Goal: Information Seeking & Learning: Learn about a topic

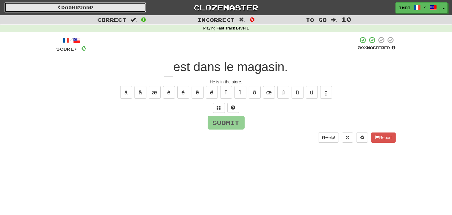
click at [94, 5] on link "Dashboard" at bounding box center [75, 7] width 142 height 10
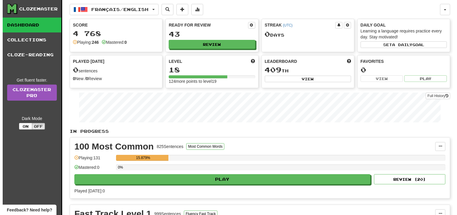
scroll to position [89, 0]
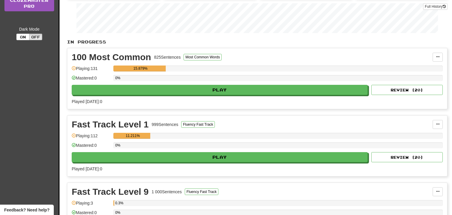
drag, startPoint x: 169, startPoint y: 164, endPoint x: 166, endPoint y: 165, distance: 3.6
click at [167, 165] on div "Fast Track Level 1 999 Sentences Fluency Fast Track Manage Sentences Unpin from…" at bounding box center [257, 145] width 380 height 61
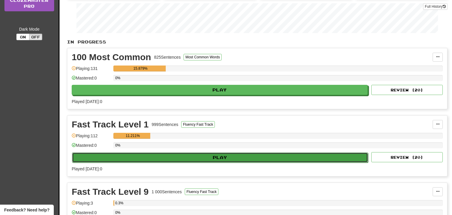
click at [168, 159] on button "Play" at bounding box center [220, 157] width 296 height 10
select select "**"
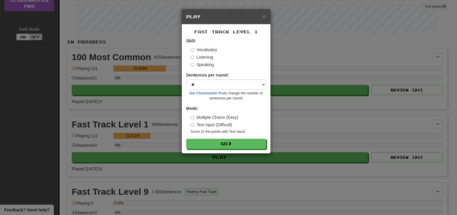
click at [212, 68] on label "Speaking" at bounding box center [202, 65] width 23 height 6
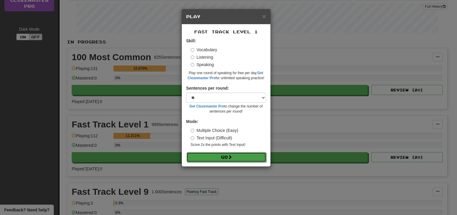
click at [238, 152] on button "Go" at bounding box center [227, 157] width 80 height 10
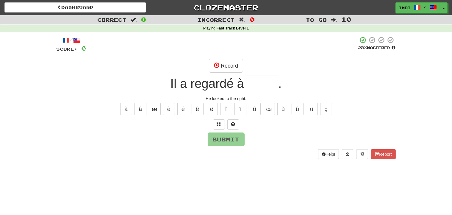
type input "*"
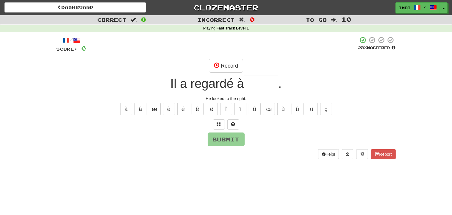
type input "*"
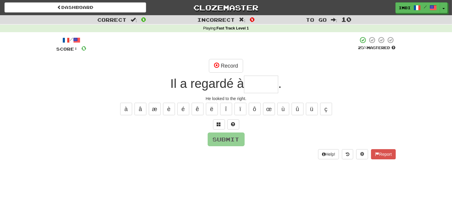
type input "*"
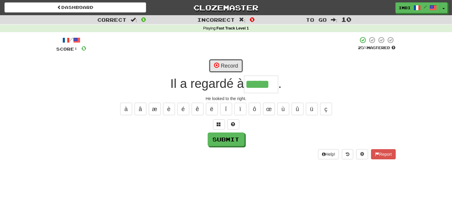
click at [223, 66] on button "Record" at bounding box center [226, 66] width 34 height 14
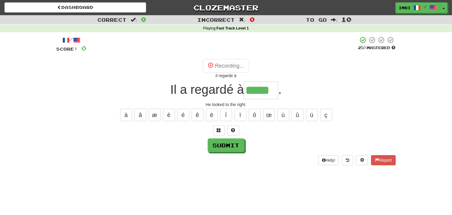
type input "******"
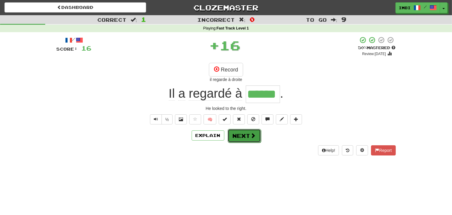
click at [241, 141] on button "Next" at bounding box center [244, 136] width 33 height 14
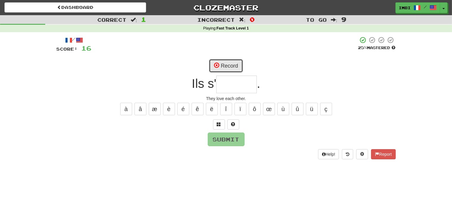
click at [233, 64] on button "Record" at bounding box center [226, 66] width 34 height 14
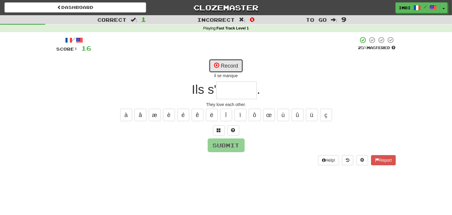
click at [233, 64] on button "Record" at bounding box center [226, 66] width 34 height 14
click at [244, 99] on div "/ Score: 16 25 % Mastered Record essaie Ils s' . They love each other. à â æ è …" at bounding box center [226, 100] width 339 height 129
click at [243, 99] on input "text" at bounding box center [236, 91] width 40 height 18
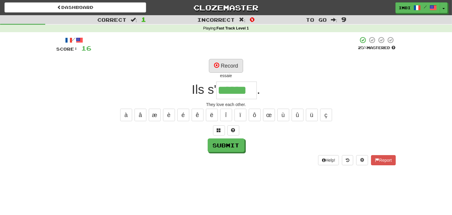
type input "******"
click at [226, 67] on button "Record" at bounding box center [226, 66] width 34 height 14
click at [226, 68] on button "Record" at bounding box center [226, 66] width 34 height 14
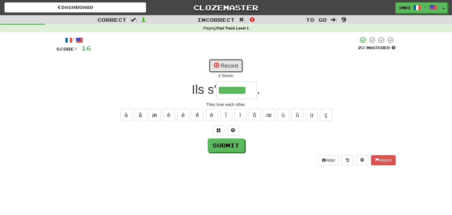
click at [237, 64] on button "Record" at bounding box center [226, 66] width 34 height 14
click at [229, 61] on button "Record" at bounding box center [226, 66] width 34 height 14
click at [224, 138] on div "/ Score: 16 25 % Mastered Record il s'aime Ils s' ****** . They love each other…" at bounding box center [226, 100] width 339 height 129
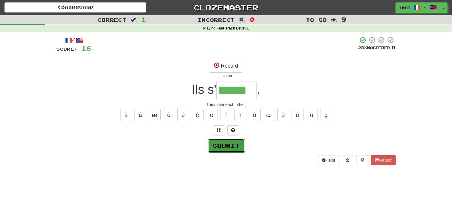
click at [226, 145] on button "Submit" at bounding box center [226, 146] width 37 height 14
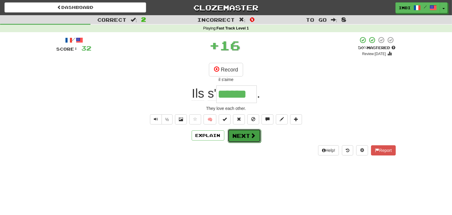
click at [243, 132] on button "Next" at bounding box center [244, 136] width 33 height 14
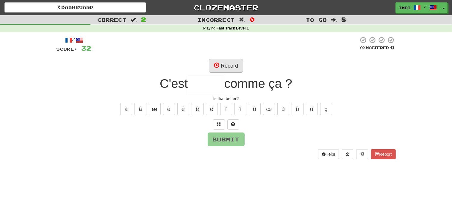
type input "*"
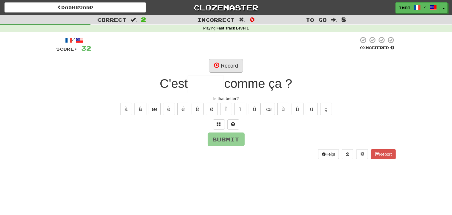
type input "*"
click at [236, 68] on button "Record" at bounding box center [226, 66] width 34 height 14
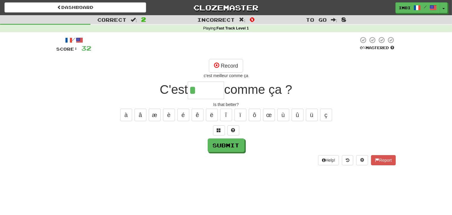
click at [213, 88] on input "*" at bounding box center [206, 91] width 36 height 18
click at [223, 69] on button "Record" at bounding box center [226, 66] width 34 height 14
type input "*****"
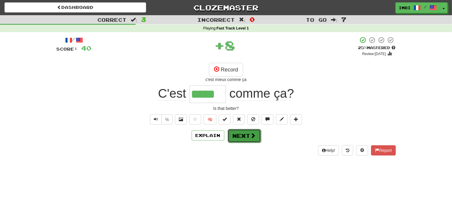
click at [247, 137] on button "Next" at bounding box center [244, 136] width 33 height 14
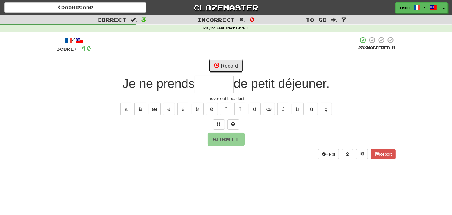
click at [226, 66] on button "Record" at bounding box center [226, 66] width 34 height 14
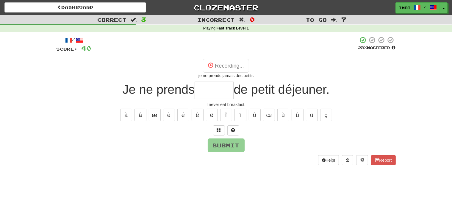
type input "******"
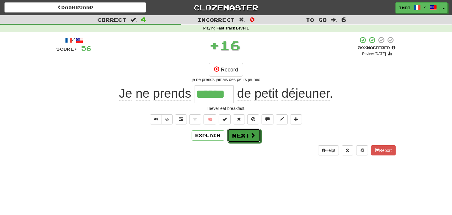
click at [237, 132] on button "Next" at bounding box center [243, 136] width 33 height 14
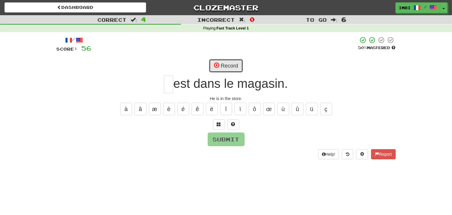
click at [225, 69] on button "Record" at bounding box center [226, 66] width 34 height 14
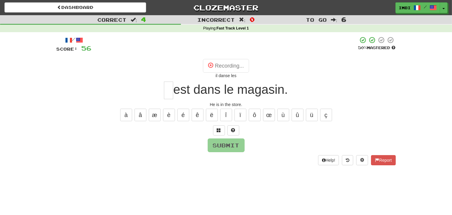
type input "**"
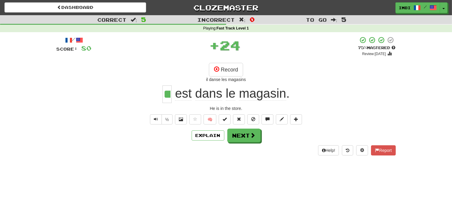
click at [235, 148] on div "Help! Report" at bounding box center [226, 150] width 339 height 10
click at [236, 130] on button "Next" at bounding box center [244, 136] width 33 height 14
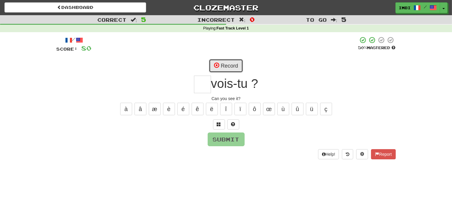
click at [236, 67] on button "Record" at bounding box center [226, 66] width 34 height 14
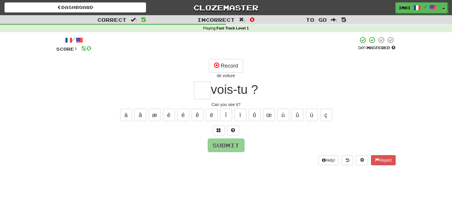
click at [205, 86] on input "text" at bounding box center [202, 91] width 17 height 18
type input "*"
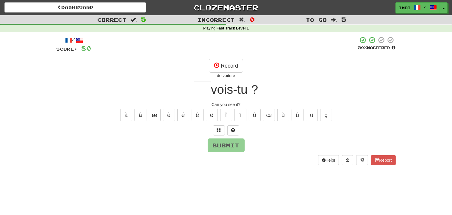
type input "*"
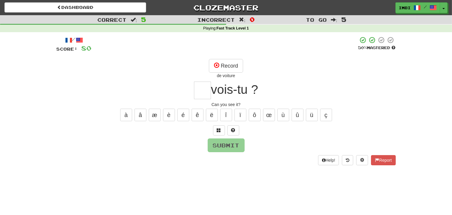
type input "*"
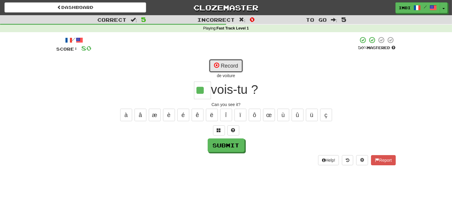
click at [218, 69] on button "Record" at bounding box center [226, 66] width 34 height 14
type input "**"
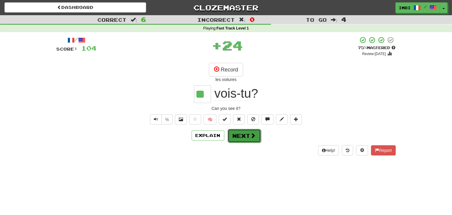
click at [248, 141] on button "Next" at bounding box center [244, 136] width 33 height 14
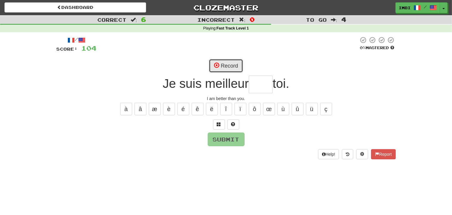
click at [221, 66] on button "Record" at bounding box center [226, 66] width 34 height 14
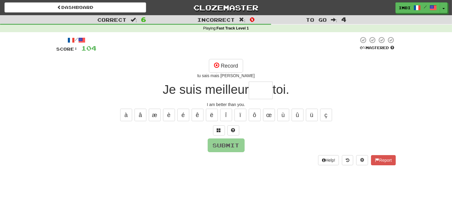
click at [271, 92] on input "text" at bounding box center [261, 91] width 24 height 18
type input "*"
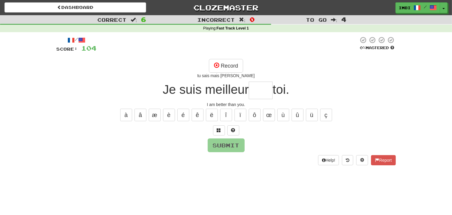
type input "*"
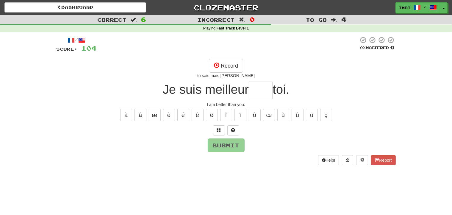
type input "*"
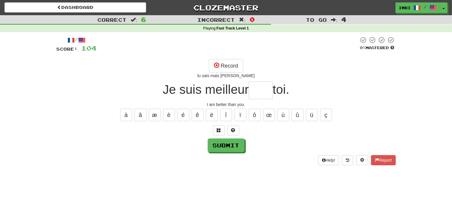
type input "*"
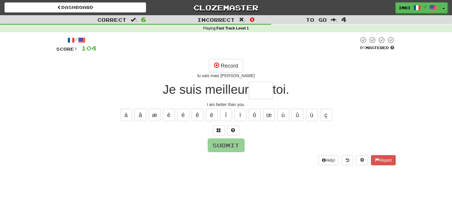
type input "*"
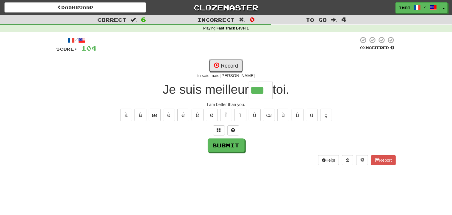
click at [230, 62] on button "Record" at bounding box center [226, 66] width 34 height 14
type input "***"
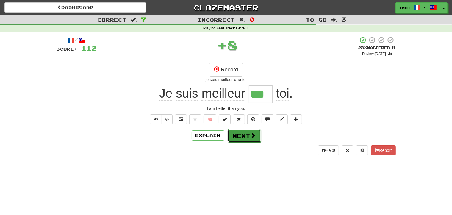
click at [249, 131] on button "Next" at bounding box center [244, 136] width 33 height 14
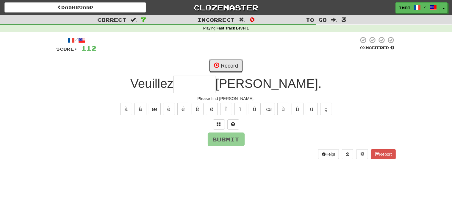
click at [228, 69] on button "Record" at bounding box center [226, 66] width 34 height 14
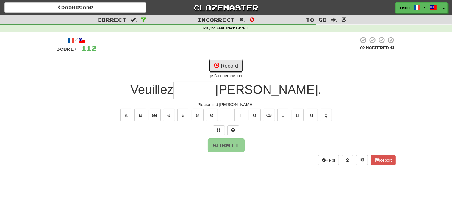
click at [219, 69] on button "Record" at bounding box center [226, 66] width 34 height 14
click at [215, 97] on input "text" at bounding box center [195, 91] width 42 height 18
type input "*"
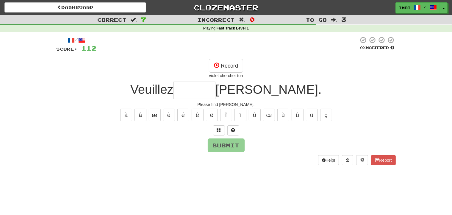
type input "*"
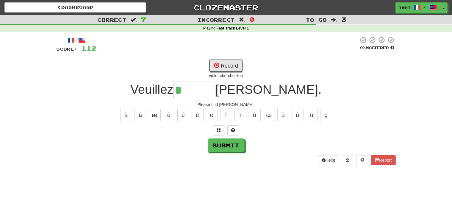
click at [230, 70] on button "Record" at bounding box center [226, 66] width 34 height 14
click at [235, 68] on button "Record" at bounding box center [226, 66] width 34 height 14
type input "*******"
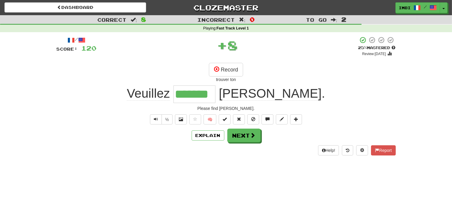
click at [246, 145] on div "/ Score: 120 + 8 25 % Mastered Review: 2025-08-22 Record trouver ton Veuillez *…" at bounding box center [226, 95] width 339 height 119
click at [246, 141] on button "Next" at bounding box center [244, 136] width 33 height 14
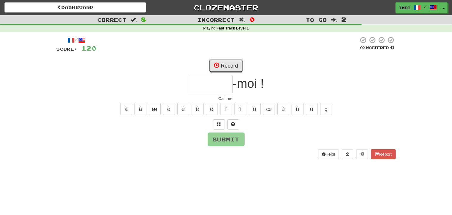
click at [232, 67] on button "Record" at bounding box center [226, 66] width 34 height 14
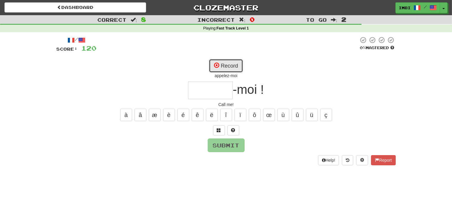
click at [235, 65] on button "Record" at bounding box center [226, 66] width 34 height 14
type input "*******"
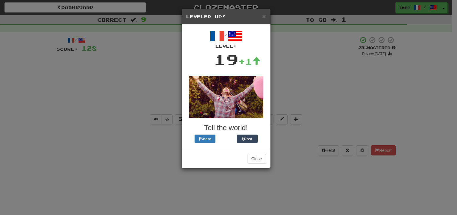
click at [261, 22] on div "× Leveled Up!" at bounding box center [226, 16] width 89 height 15
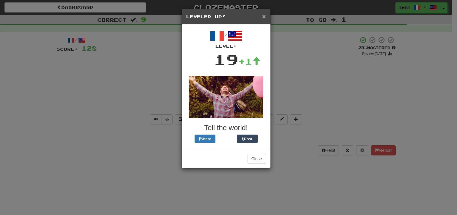
click at [263, 16] on span "×" at bounding box center [264, 16] width 4 height 7
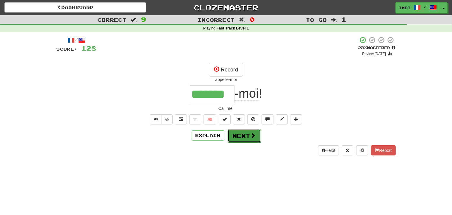
click at [238, 139] on button "Next" at bounding box center [244, 136] width 33 height 14
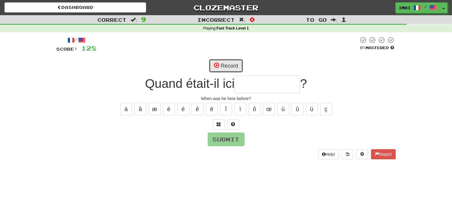
click at [238, 69] on button "Record" at bounding box center [226, 66] width 34 height 14
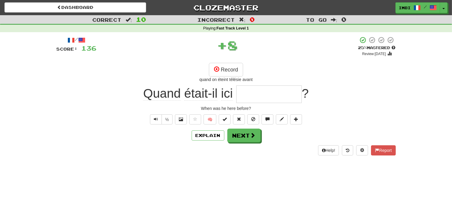
type input "**********"
click at [246, 136] on button "Next" at bounding box center [244, 136] width 33 height 14
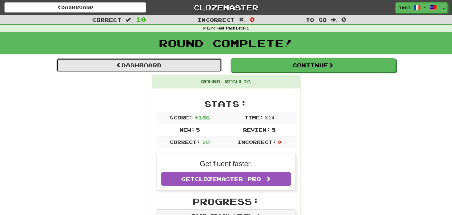
click at [165, 70] on link "Dashboard" at bounding box center [139, 65] width 165 height 14
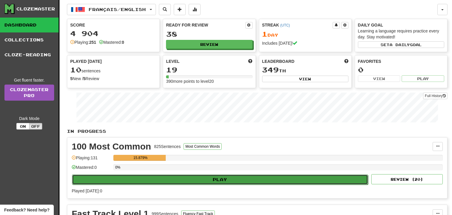
click at [253, 184] on button "Play" at bounding box center [220, 179] width 296 height 10
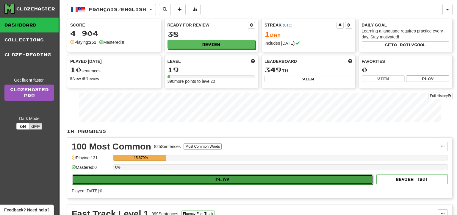
select select "**"
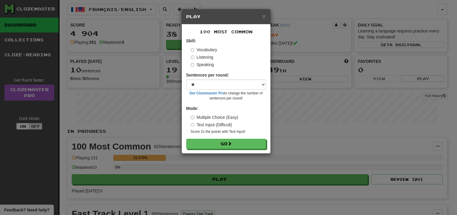
click at [196, 59] on label "Listening" at bounding box center [202, 57] width 23 height 6
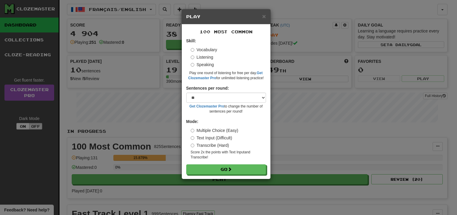
click at [239, 175] on div "100 Most Common Skill: Vocabulary Listening Speaking Play one round of listenin…" at bounding box center [226, 101] width 89 height 154
click at [236, 172] on button "Go" at bounding box center [227, 170] width 80 height 10
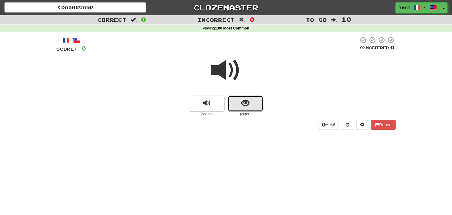
click at [250, 98] on button "show sentence" at bounding box center [246, 104] width 36 height 16
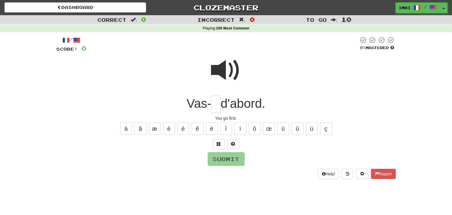
type input "*"
click at [214, 57] on span at bounding box center [226, 70] width 30 height 30
click at [214, 99] on input "text" at bounding box center [215, 105] width 9 height 18
type input "*"
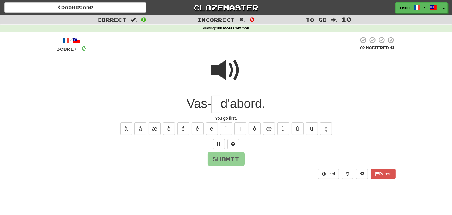
type input "*"
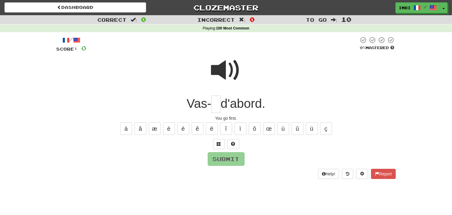
type input "*"
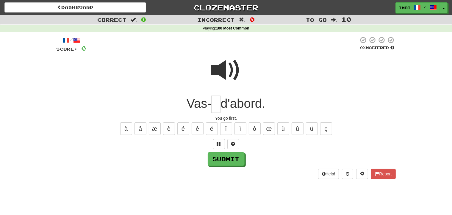
type input "*"
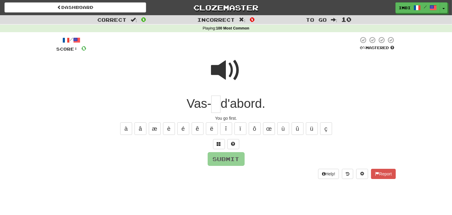
type input "*"
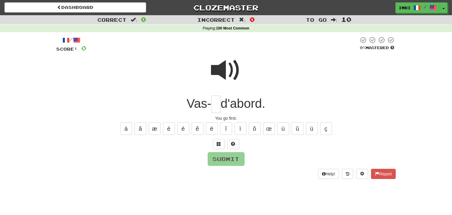
type input "*"
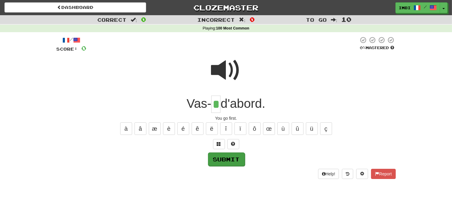
type input "*"
click at [232, 163] on button "Submit" at bounding box center [226, 159] width 37 height 14
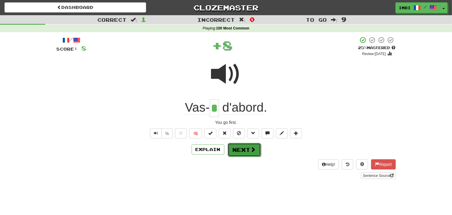
click at [237, 154] on button "Next" at bounding box center [244, 150] width 33 height 14
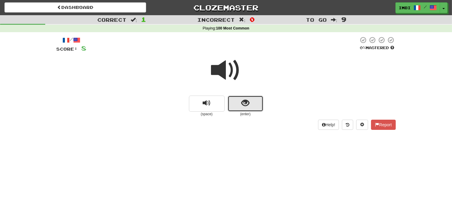
click at [255, 107] on button "show sentence" at bounding box center [246, 104] width 36 height 16
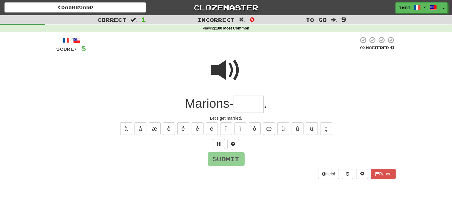
click at [250, 107] on input "text" at bounding box center [249, 105] width 30 height 18
type input "*"
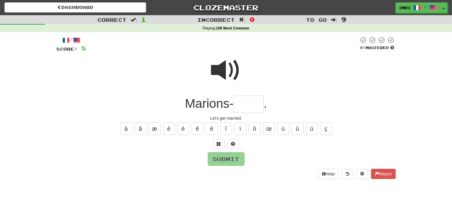
type input "*"
click at [221, 74] on span at bounding box center [226, 70] width 30 height 30
click at [251, 105] on input "text" at bounding box center [249, 105] width 30 height 18
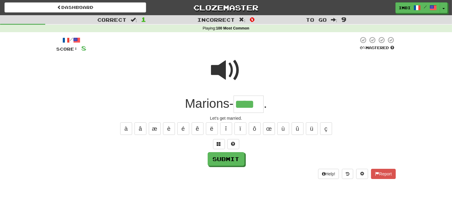
type input "****"
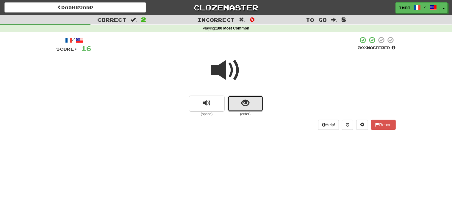
click at [247, 110] on button "show sentence" at bounding box center [246, 104] width 36 height 16
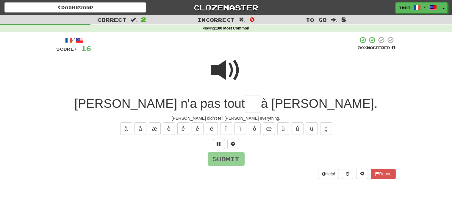
click at [246, 111] on input "text" at bounding box center [253, 105] width 16 height 18
type input "***"
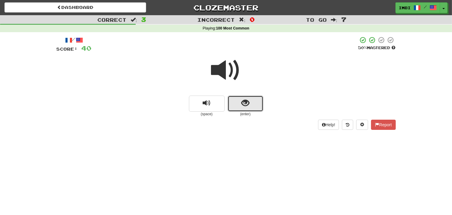
click at [246, 109] on button "show sentence" at bounding box center [246, 104] width 36 height 16
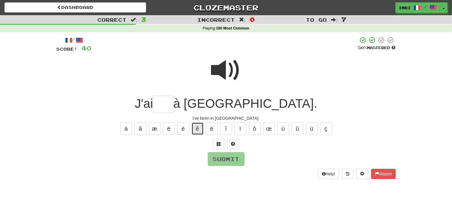
click at [197, 129] on button "ê" at bounding box center [198, 128] width 12 height 13
type input "*"
click at [182, 132] on button "é" at bounding box center [183, 128] width 12 height 13
click at [177, 129] on div "à â æ è é ê ë î ï ô œ ù û ü ç" at bounding box center [226, 128] width 339 height 15
click at [182, 127] on button "é" at bounding box center [183, 128] width 12 height 13
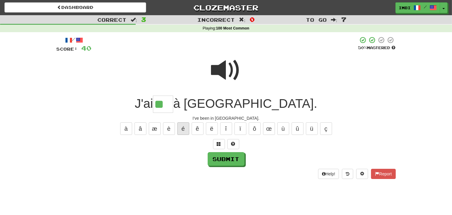
type input "***"
click at [238, 166] on div "/ Score: 40 50 % Mastered J'ai *** à Londres. I've been in London. à â æ è é ê …" at bounding box center [226, 107] width 339 height 143
click at [230, 160] on button "Submit" at bounding box center [226, 159] width 37 height 14
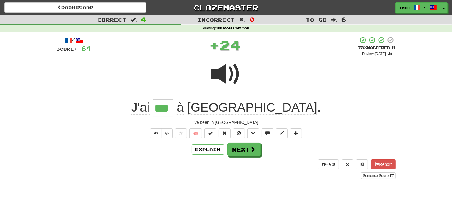
click at [238, 157] on div "/ Score: 64 + 24 75 % Mastered Review: 2025-09-20 J'ai *** à Londres . I've bee…" at bounding box center [226, 107] width 339 height 143
click at [237, 152] on button "Next" at bounding box center [244, 150] width 33 height 14
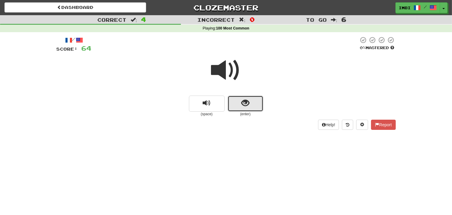
click at [245, 106] on span "show sentence" at bounding box center [245, 103] width 8 height 8
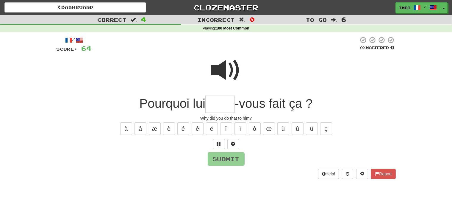
click at [213, 103] on input "text" at bounding box center [219, 105] width 29 height 18
type input "*"
click at [225, 74] on span at bounding box center [226, 70] width 30 height 30
click at [226, 102] on input "text" at bounding box center [219, 105] width 29 height 18
click at [221, 66] on span at bounding box center [226, 70] width 30 height 30
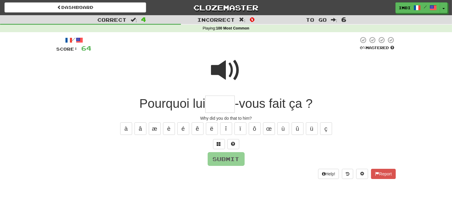
click at [221, 106] on input "text" at bounding box center [219, 105] width 29 height 18
type input "****"
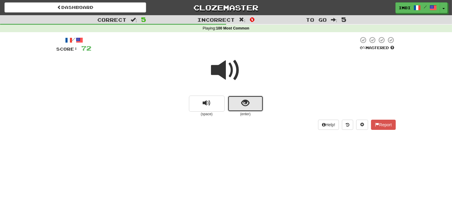
click at [258, 97] on button "show sentence" at bounding box center [246, 104] width 36 height 16
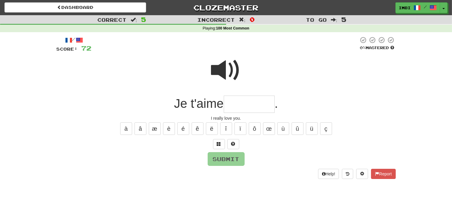
click at [246, 103] on input "text" at bounding box center [249, 105] width 51 height 18
click at [235, 107] on input "*******" at bounding box center [249, 105] width 51 height 18
type input "********"
click at [224, 165] on button "Submit" at bounding box center [226, 159] width 37 height 14
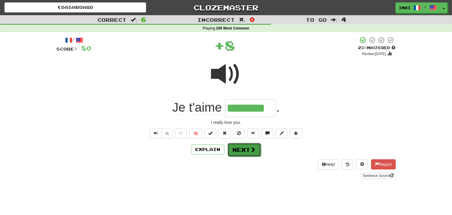
click at [235, 143] on button "Next" at bounding box center [244, 150] width 33 height 14
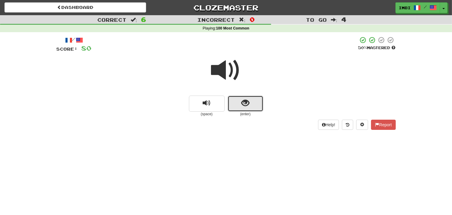
click at [251, 101] on button "show sentence" at bounding box center [246, 104] width 36 height 16
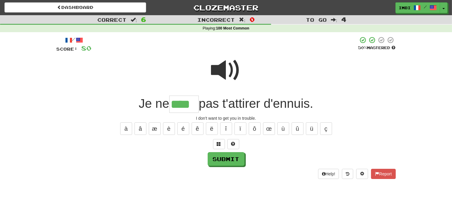
type input "****"
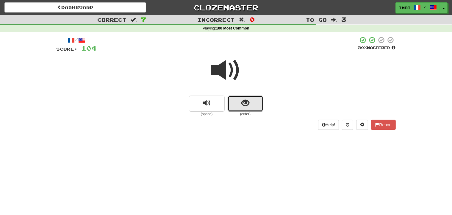
click at [245, 104] on span "show sentence" at bounding box center [245, 103] width 8 height 8
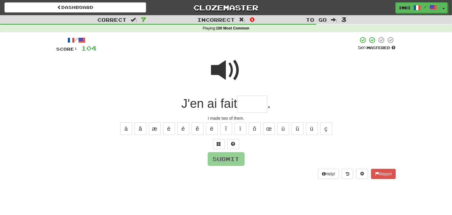
click at [245, 104] on input "text" at bounding box center [252, 105] width 30 height 18
type input "****"
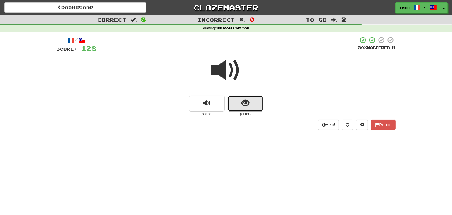
click at [248, 110] on button "show sentence" at bounding box center [246, 104] width 36 height 16
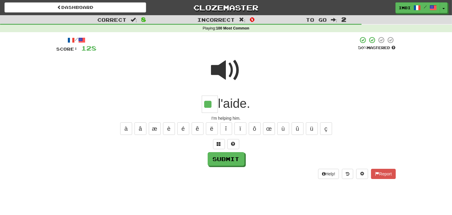
type input "**"
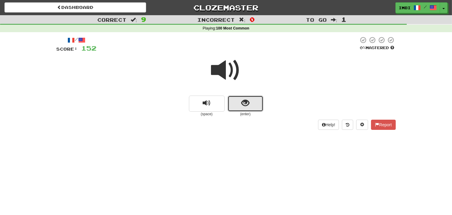
click at [252, 102] on button "show sentence" at bounding box center [246, 104] width 36 height 16
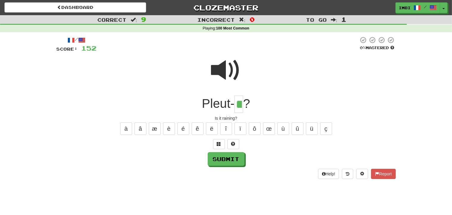
type input "**"
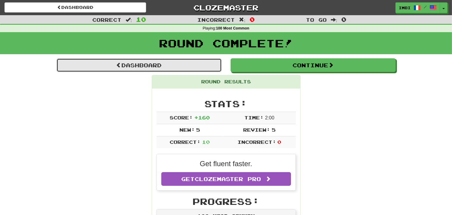
click at [170, 71] on link "Dashboard" at bounding box center [139, 65] width 165 height 14
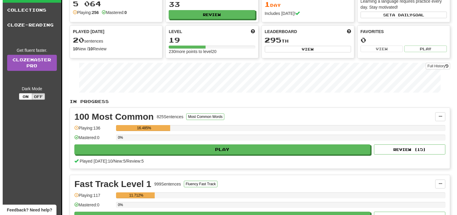
scroll to position [60, 0]
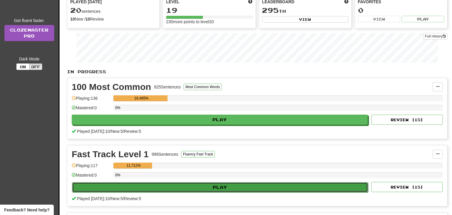
click at [163, 185] on button "Play" at bounding box center [220, 187] width 296 height 10
select select "**"
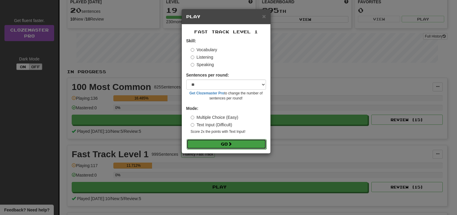
click at [223, 143] on button "Go" at bounding box center [227, 144] width 80 height 10
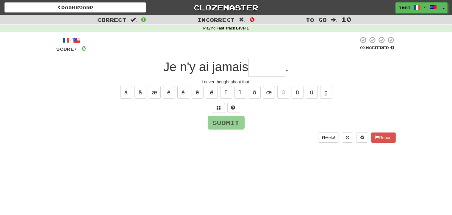
click at [261, 65] on input "text" at bounding box center [267, 68] width 37 height 18
type input "*"
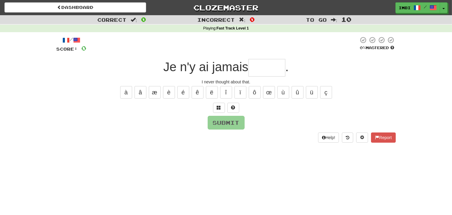
type input "*"
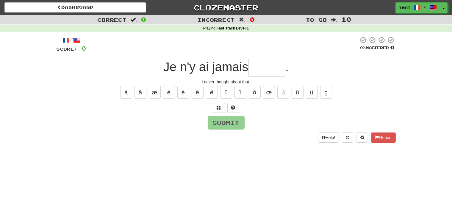
type input "*"
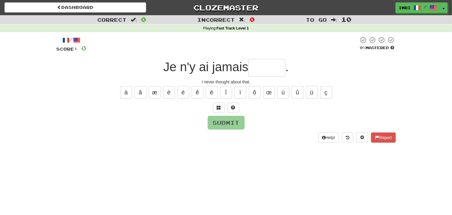
type input "*"
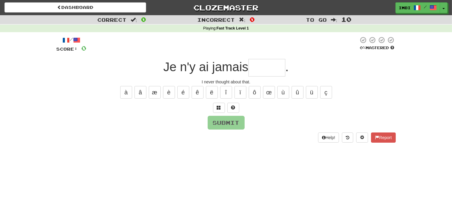
type input "*"
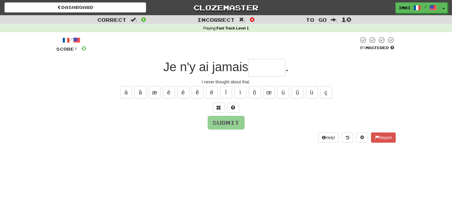
type input "*"
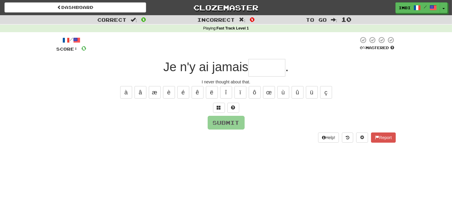
type input "*"
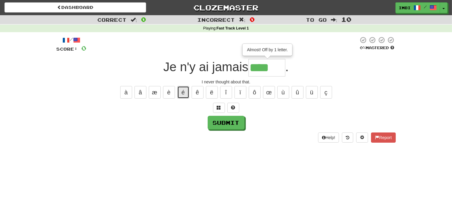
click at [186, 96] on button "é" at bounding box center [183, 92] width 12 height 13
type input "*****"
click at [218, 127] on button "Submit" at bounding box center [226, 123] width 37 height 14
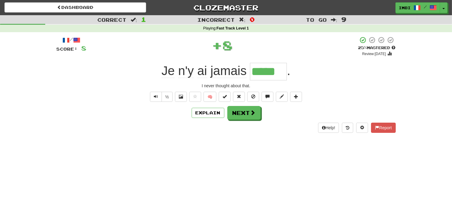
click at [248, 123] on div "Help! Report" at bounding box center [226, 128] width 339 height 10
click at [248, 117] on button "Next" at bounding box center [244, 113] width 33 height 14
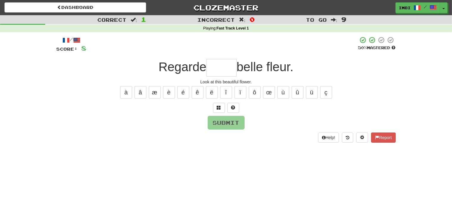
click at [223, 72] on input "text" at bounding box center [222, 68] width 30 height 18
type input "*"
type input "*****"
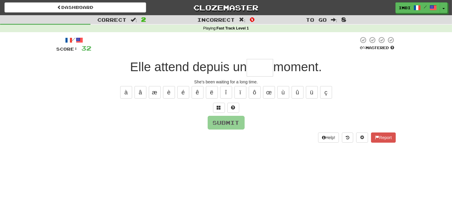
click at [252, 70] on input "text" at bounding box center [260, 68] width 26 height 18
type input "****"
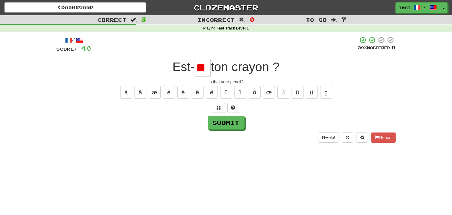
type input "*"
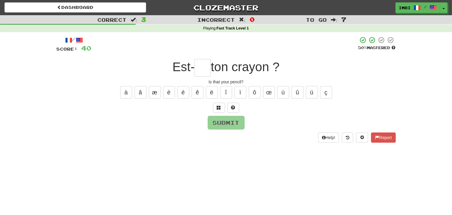
type input "*"
type input "**"
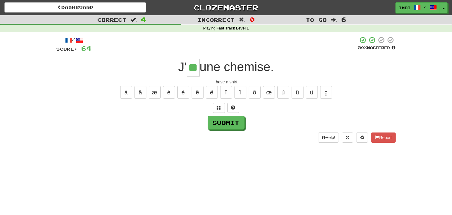
type input "**"
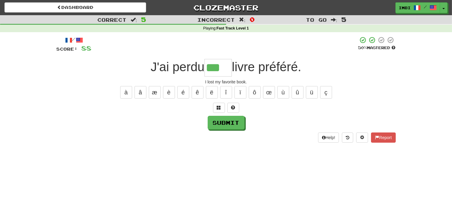
type input "***"
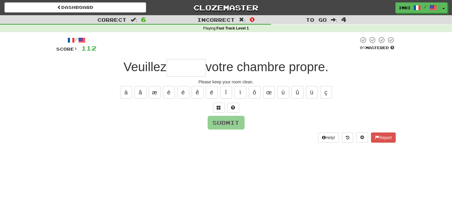
type input "*"
click at [187, 94] on button "é" at bounding box center [183, 92] width 12 height 13
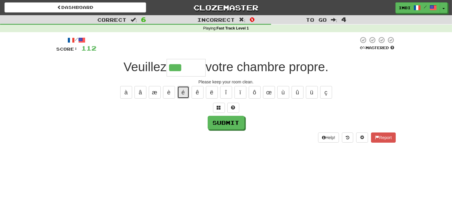
click at [185, 86] on button "é" at bounding box center [183, 92] width 12 height 13
type input "******"
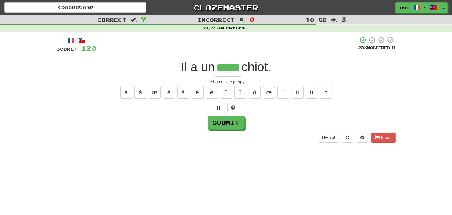
type input "*****"
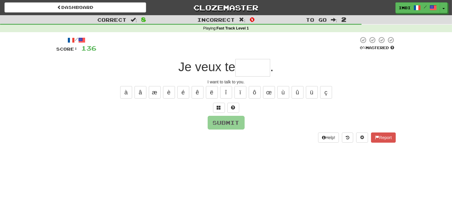
click at [251, 70] on input "text" at bounding box center [252, 68] width 35 height 18
type input "*"
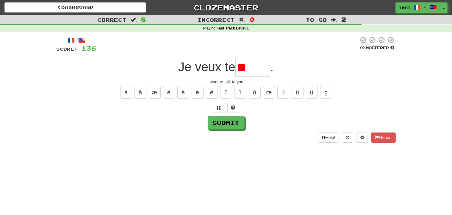
type input "*"
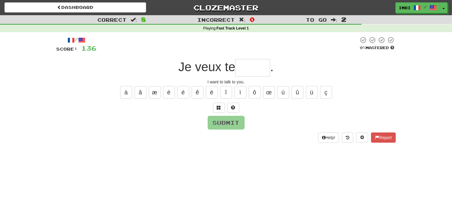
type input "*"
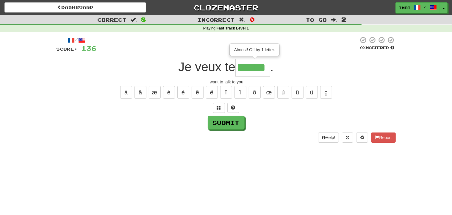
type input "******"
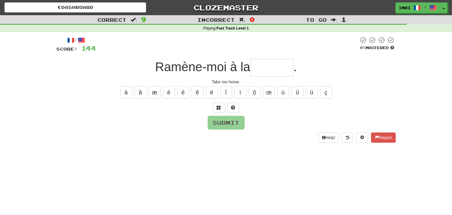
click at [258, 69] on input "text" at bounding box center [271, 68] width 43 height 18
type input "******"
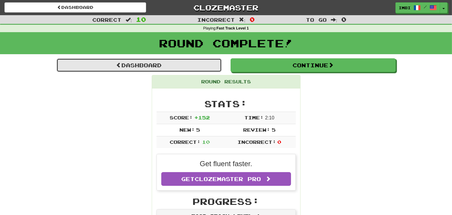
click at [208, 69] on link "Dashboard" at bounding box center [139, 65] width 165 height 14
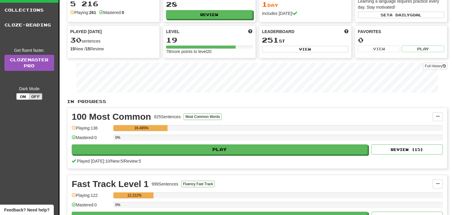
scroll to position [60, 0]
